Goal: Answer question/provide support

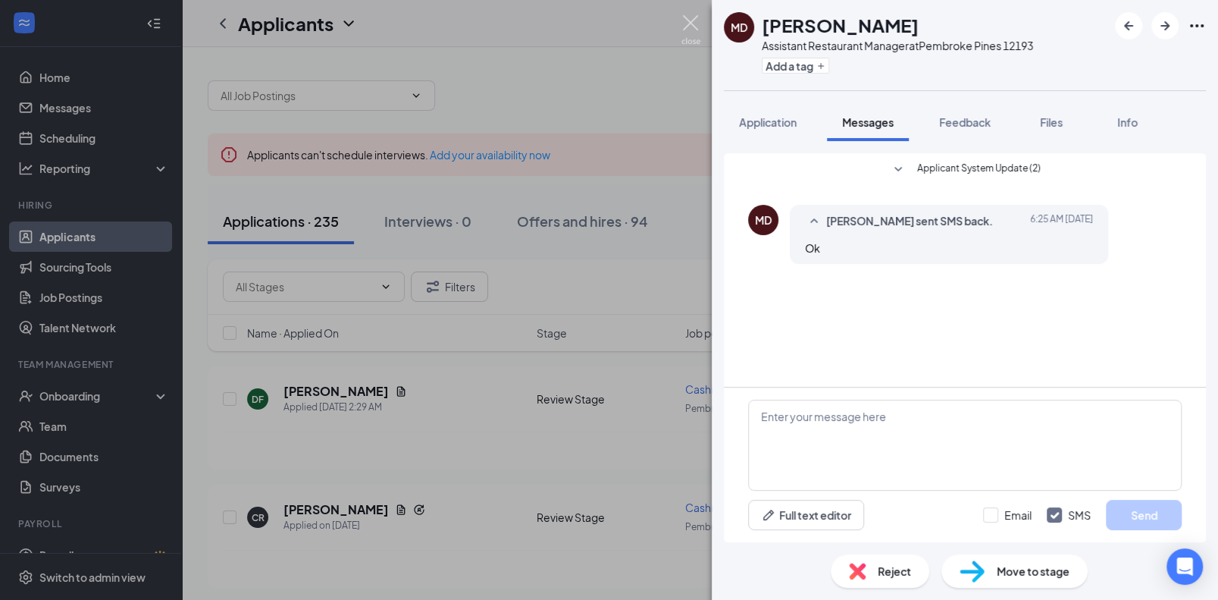
click at [697, 27] on img at bounding box center [691, 30] width 19 height 30
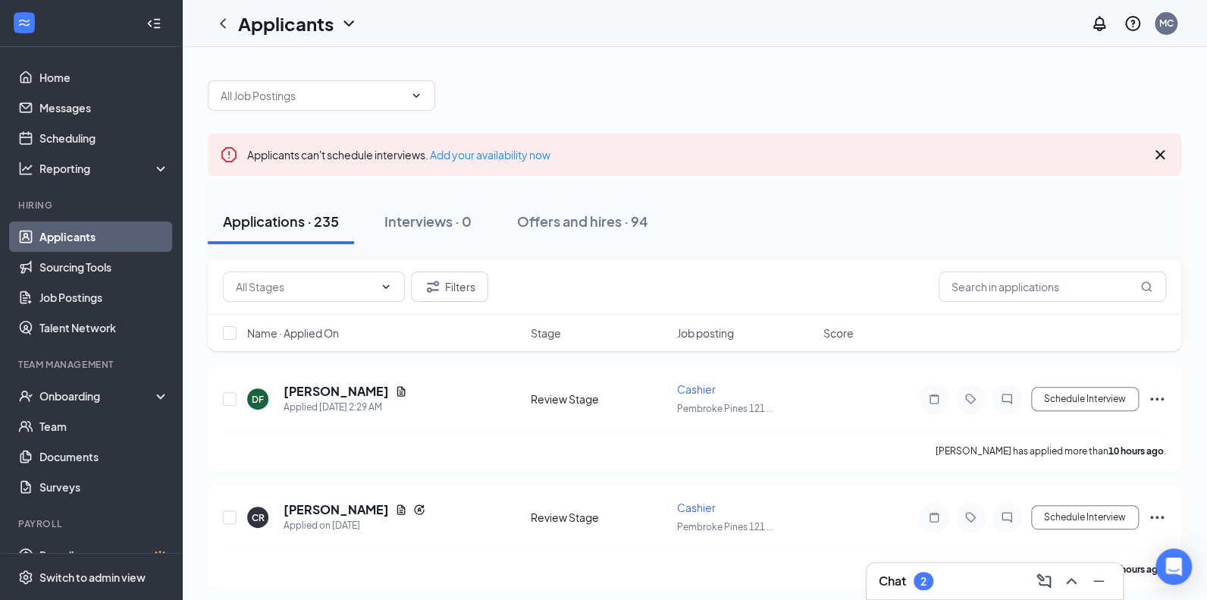
click at [918, 581] on div "2" at bounding box center [924, 581] width 20 height 18
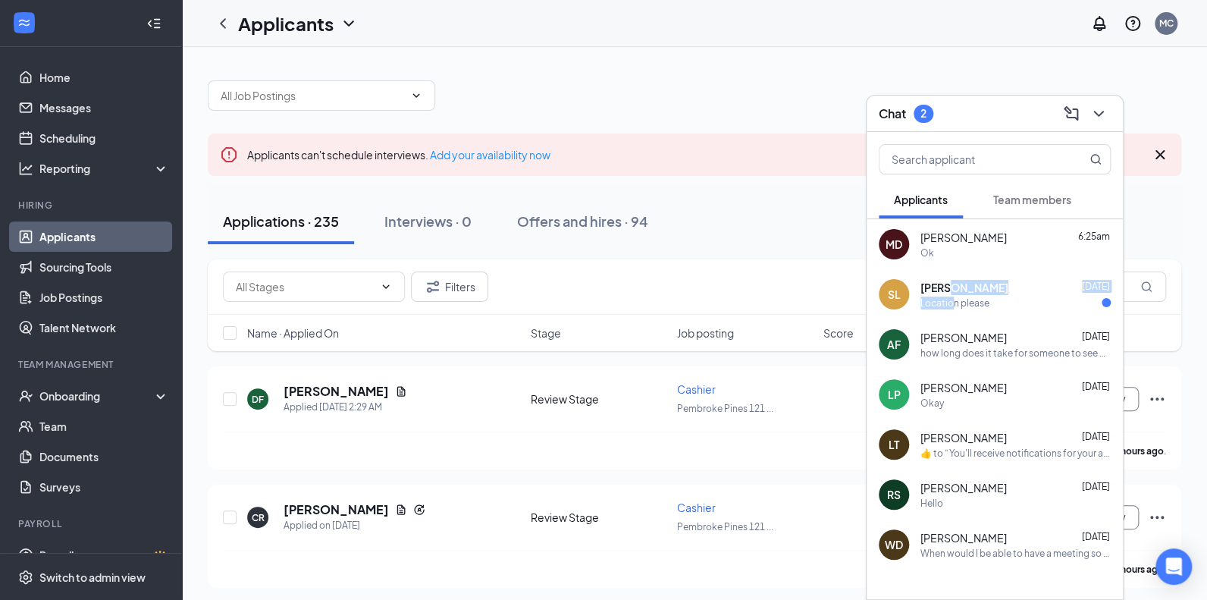
drag, startPoint x: 951, startPoint y: 302, endPoint x: 951, endPoint y: 293, distance: 9.1
click at [951, 293] on div "Shanaqua [PERSON_NAME] [DATE] Location please" at bounding box center [1015, 295] width 190 height 30
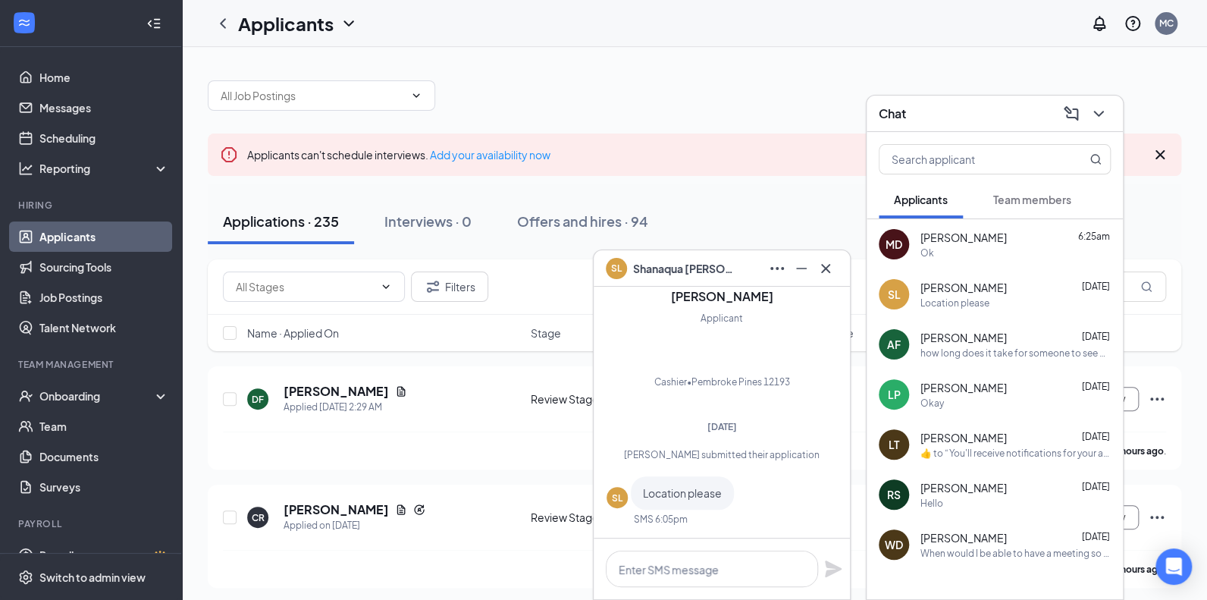
drag, startPoint x: 951, startPoint y: 293, endPoint x: 1095, endPoint y: 301, distance: 144.3
click at [1095, 301] on div "Location please" at bounding box center [1015, 302] width 190 height 13
click at [1018, 305] on div "Location please" at bounding box center [1015, 302] width 190 height 13
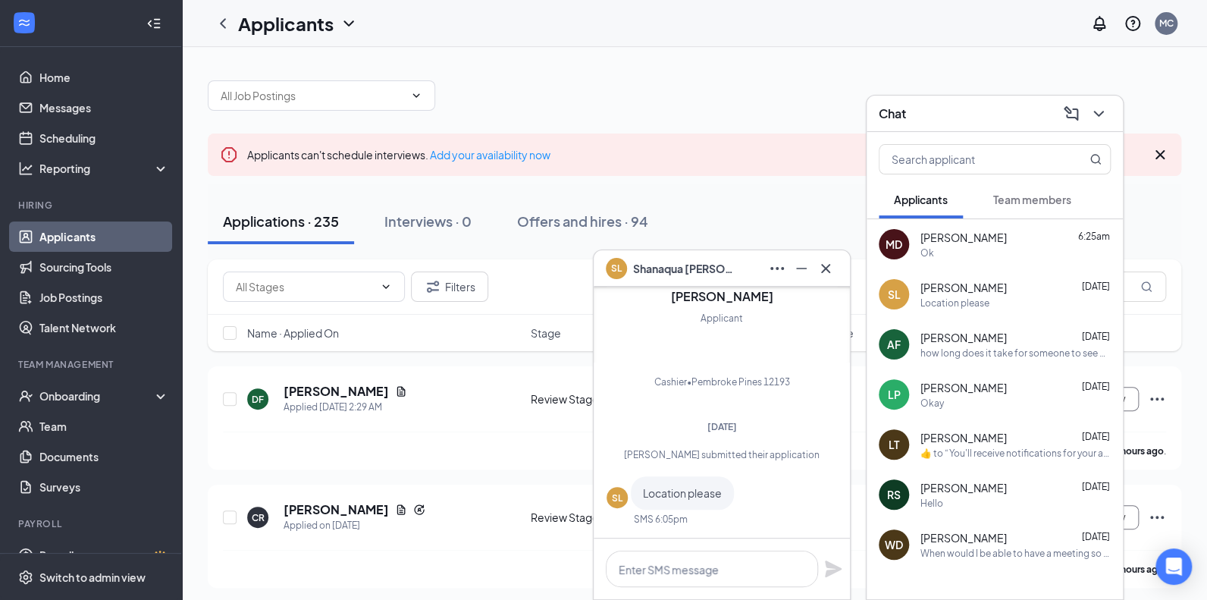
click at [984, 302] on div "Location please" at bounding box center [954, 302] width 69 height 13
click at [769, 199] on div "Applications · 235 Interviews · 0 Offers and hires · 94" at bounding box center [694, 221] width 973 height 45
click at [950, 251] on div "Ok" at bounding box center [1015, 252] width 190 height 13
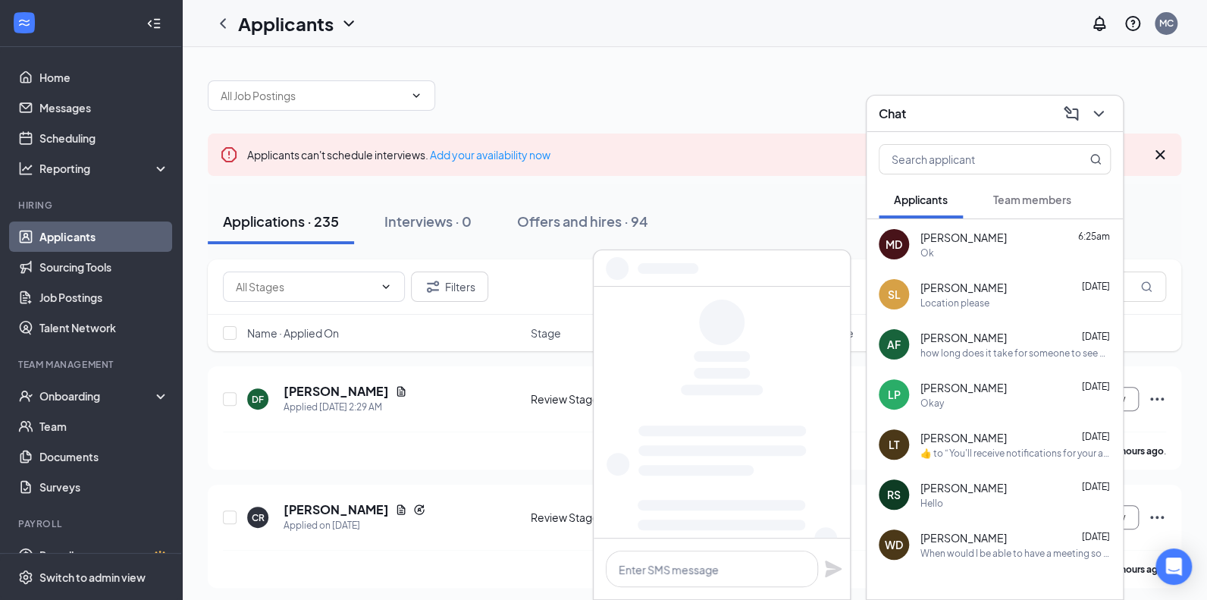
click at [950, 251] on div "Ok" at bounding box center [1015, 252] width 190 height 13
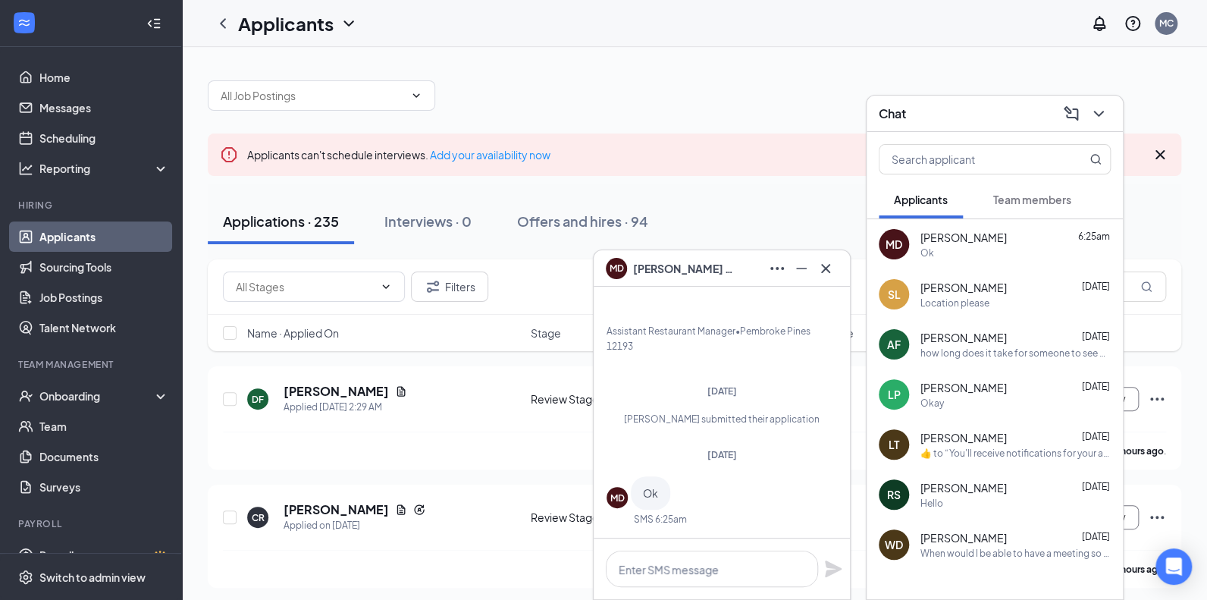
click at [788, 143] on div "Applicants can't schedule interviews. Add your availability now" at bounding box center [694, 154] width 973 height 42
